Goal: Information Seeking & Learning: Find specific page/section

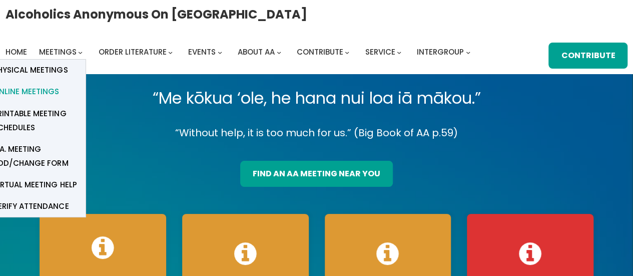
click at [47, 88] on span "Online Meetings" at bounding box center [26, 92] width 66 height 14
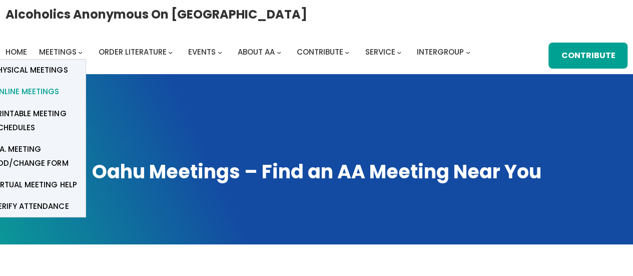
click at [44, 90] on span "Online Meetings" at bounding box center [26, 92] width 66 height 14
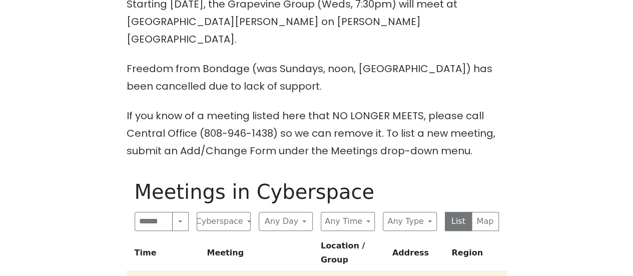
scroll to position [350, 0]
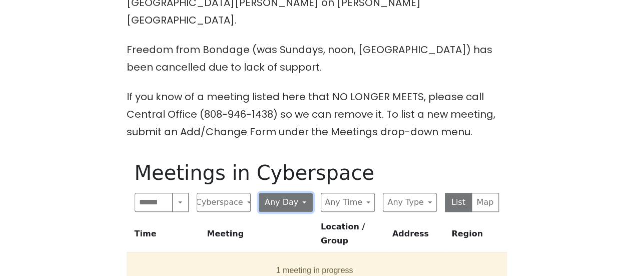
click at [289, 193] on button "Any Day" at bounding box center [286, 202] width 54 height 19
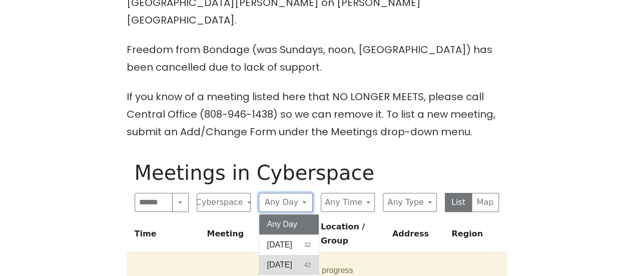
scroll to position [23, 0]
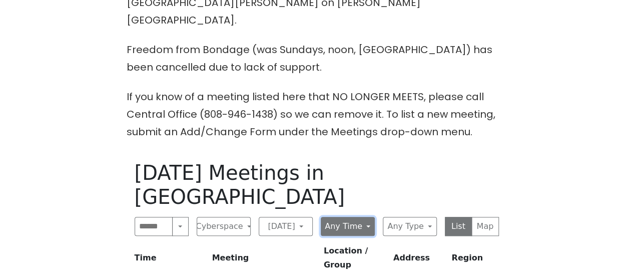
click at [344, 217] on button "Any Time" at bounding box center [348, 226] width 54 height 19
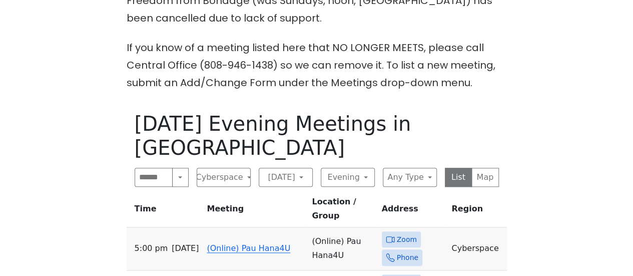
scroll to position [500, 0]
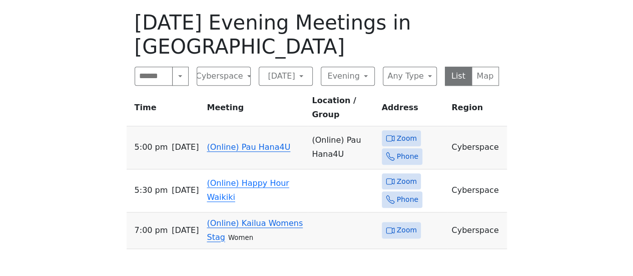
click at [271, 218] on link "(Online) Kailua Womens Stag" at bounding box center [255, 230] width 96 height 24
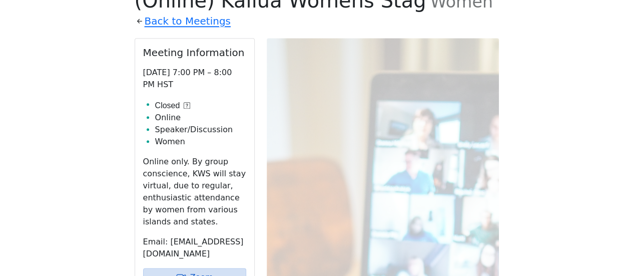
scroll to position [585, 0]
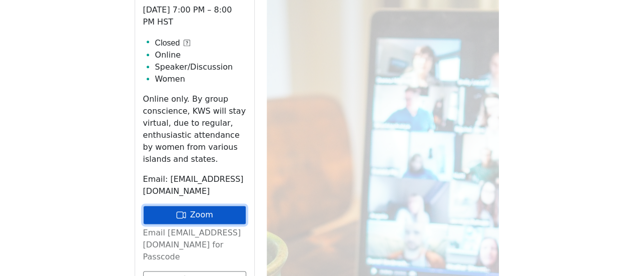
click at [192, 205] on link "Zoom" at bounding box center [194, 214] width 103 height 19
